Goal: Information Seeking & Learning: Learn about a topic

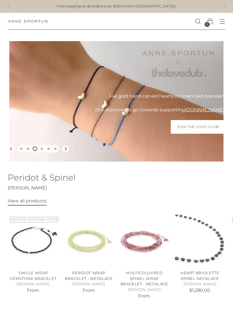
click at [224, 21] on icon "Open menu modal" at bounding box center [222, 21] width 6 height 6
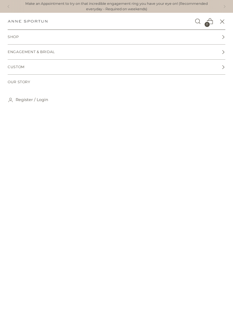
click at [223, 39] on icon at bounding box center [223, 37] width 4 height 4
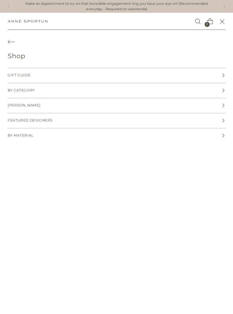
click at [37, 106] on span "[PERSON_NAME]" at bounding box center [24, 105] width 33 height 5
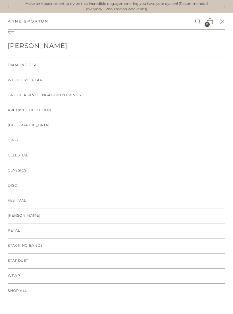
scroll to position [10, 0]
click at [16, 289] on span "Shop All" at bounding box center [17, 290] width 19 height 5
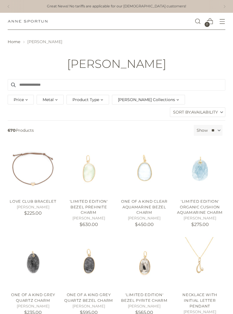
click at [218, 110] on label "Sort By: Availability" at bounding box center [197, 112] width 55 height 9
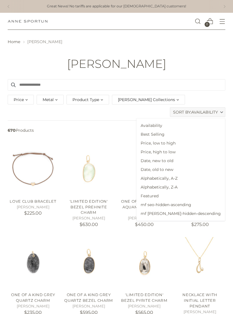
click at [196, 159] on span "Date, new to old" at bounding box center [180, 160] width 89 height 9
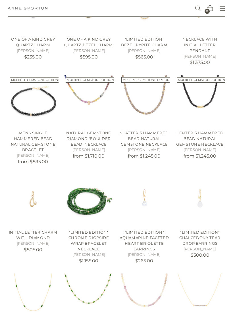
scroll to position [265, 0]
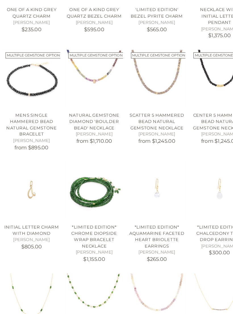
scroll to position [304, 0]
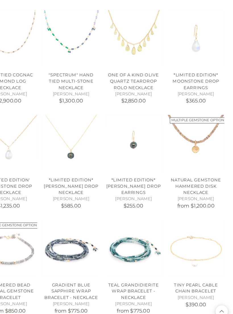
scroll to position [601, 0]
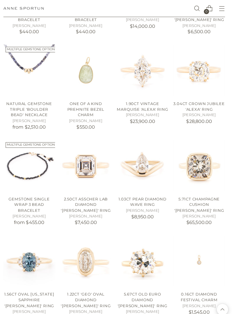
scroll to position [962, 0]
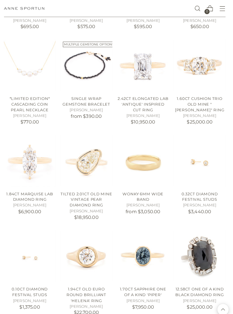
scroll to position [1526, 0]
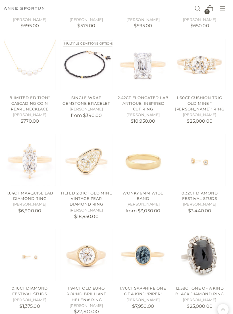
click at [199, 93] on link "1.60ct Cushion Trio Old Mine "Bethany" Ring" at bounding box center [199, 101] width 49 height 16
